Goal: Find specific page/section: Find specific page/section

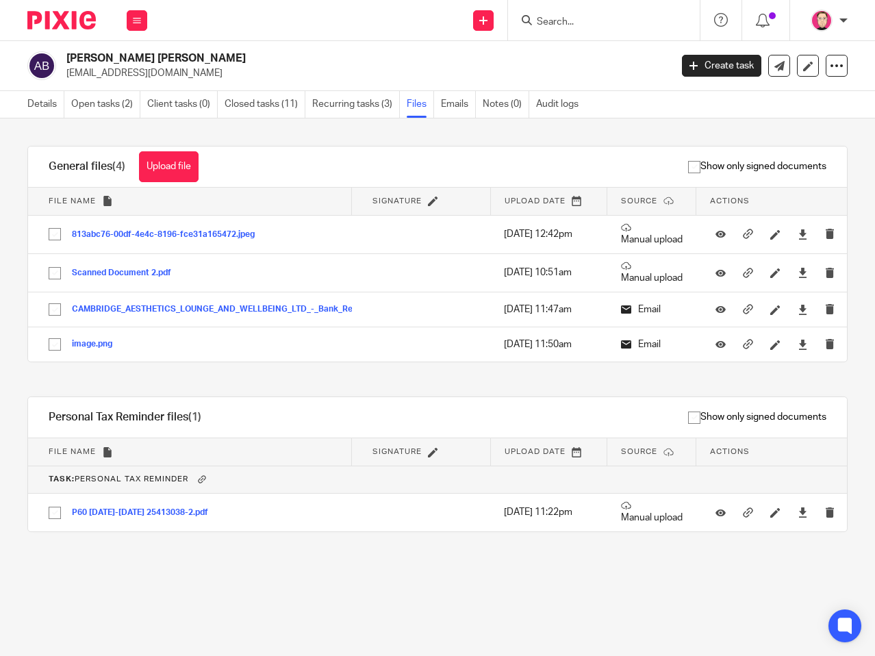
click at [624, 31] on div at bounding box center [604, 20] width 192 height 40
click at [612, 28] on input "Search" at bounding box center [596, 22] width 123 height 12
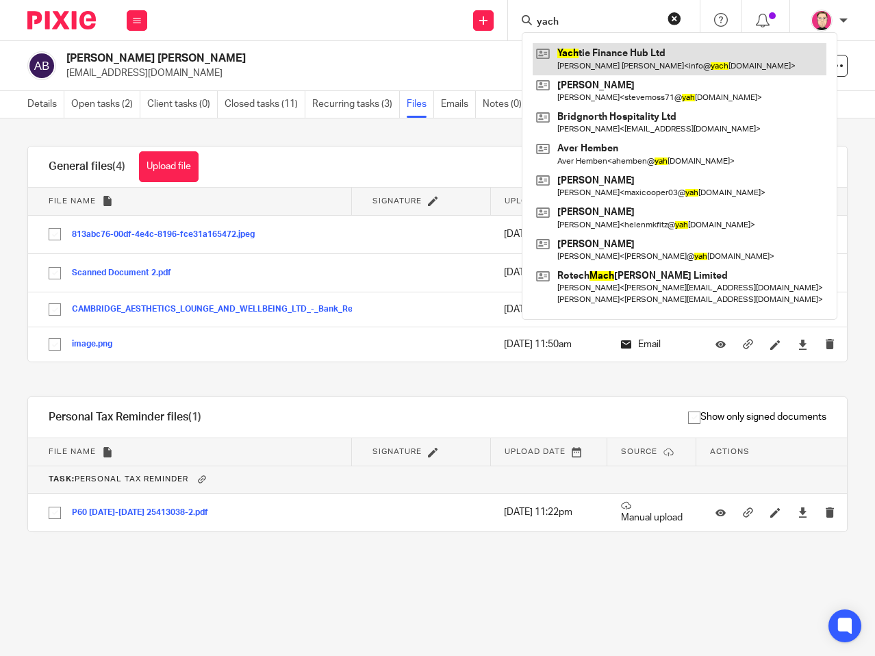
type input "yach"
click at [612, 52] on link at bounding box center [680, 58] width 294 height 31
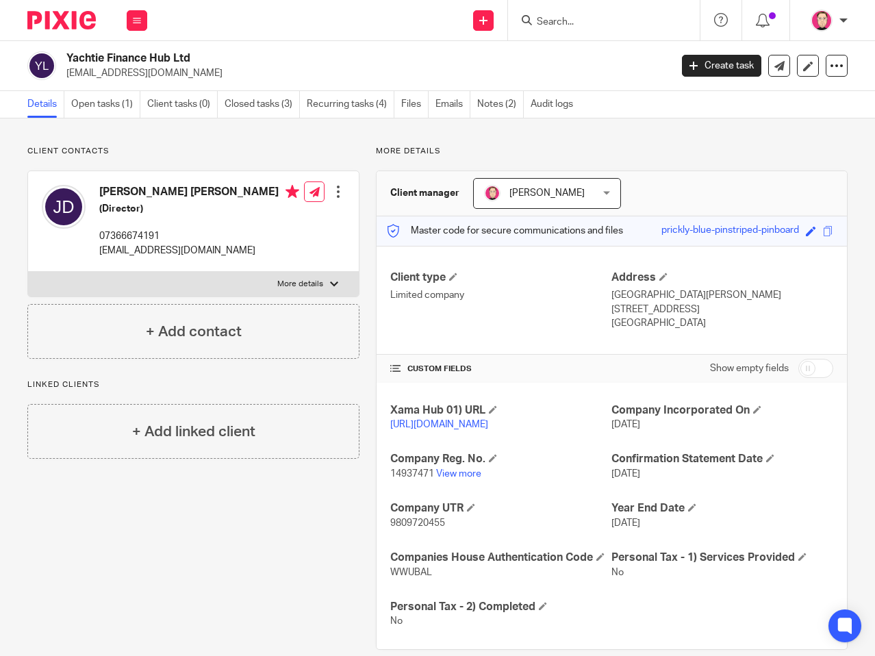
click at [196, 246] on p "info@yachtiefinancehub.co.uk" at bounding box center [199, 251] width 200 height 14
click at [195, 246] on p "info@yachtiefinancehub.co.uk" at bounding box center [199, 251] width 200 height 14
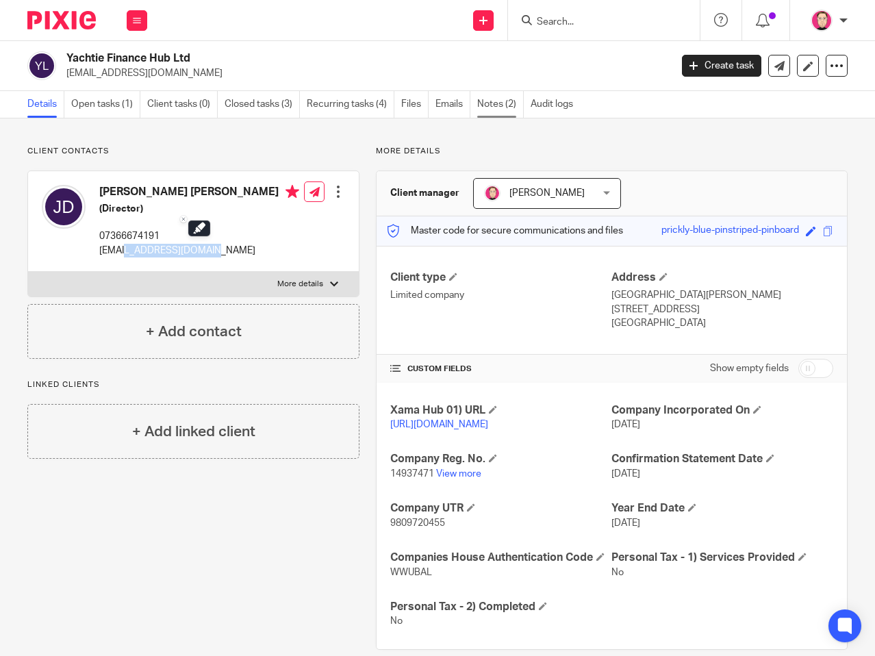
click at [513, 103] on link "Notes (2)" at bounding box center [500, 104] width 47 height 27
